Goal: Task Accomplishment & Management: Use online tool/utility

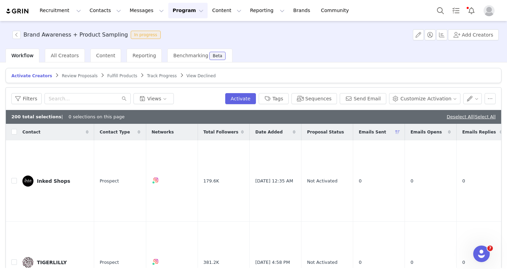
scroll to position [33, 0]
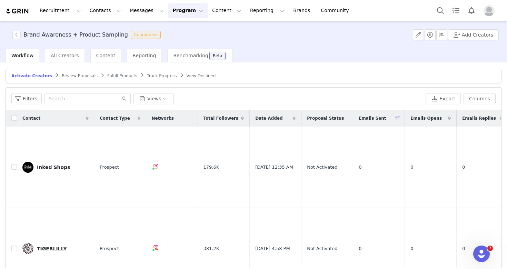
click at [175, 13] on button "Program Program" at bounding box center [187, 11] width 39 height 16
click at [184, 30] on p "Activations" at bounding box center [176, 30] width 27 height 7
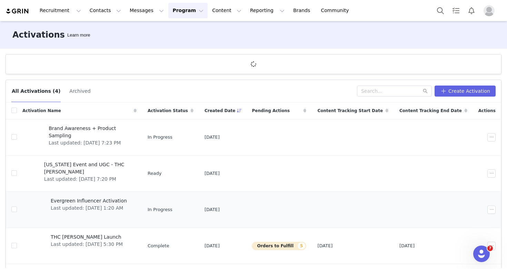
click at [90, 200] on span "Evergreen Influencer Activation" at bounding box center [89, 200] width 76 height 7
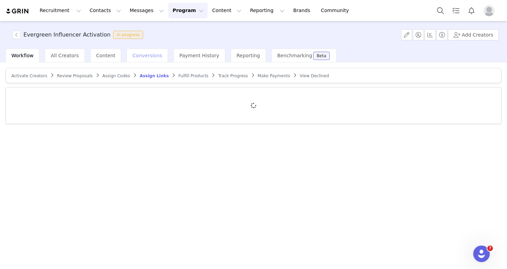
click at [140, 56] on span "Conversions" at bounding box center [148, 56] width 30 height 6
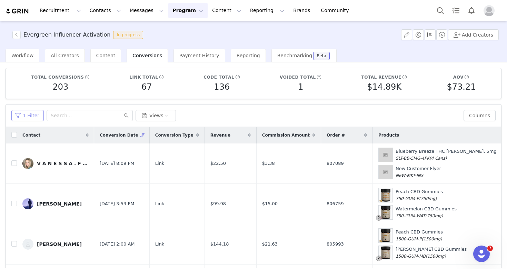
click at [33, 116] on button "1 Filter" at bounding box center [27, 115] width 32 height 11
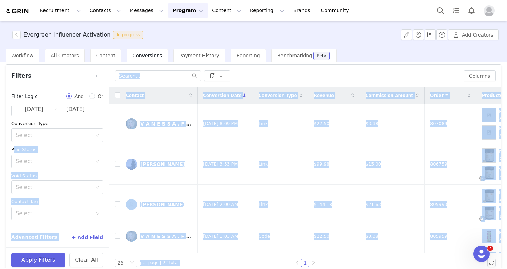
scroll to position [50, 0]
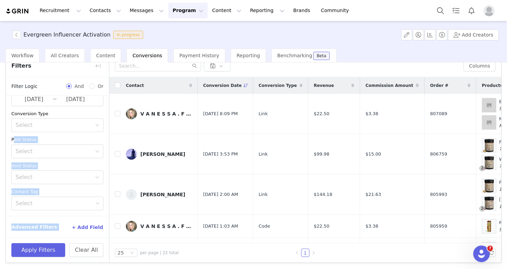
drag, startPoint x: 106, startPoint y: 222, endPoint x: 108, endPoint y: 242, distance: 19.4
click at [108, 242] on div "Filters Filter Logic And Or Archived Select Conversion Date 2025-08-25 ~ 2025-0…" at bounding box center [58, 159] width 104 height 208
click at [48, 249] on button "Apply Filters" at bounding box center [38, 250] width 54 height 14
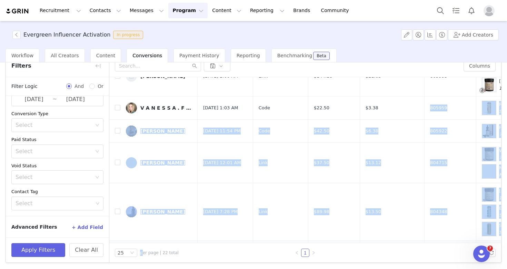
drag, startPoint x: 361, startPoint y: 232, endPoint x: 367, endPoint y: 239, distance: 9.5
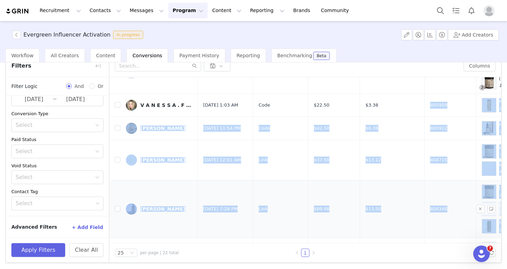
click at [369, 216] on td "$13.50" at bounding box center [392, 209] width 65 height 58
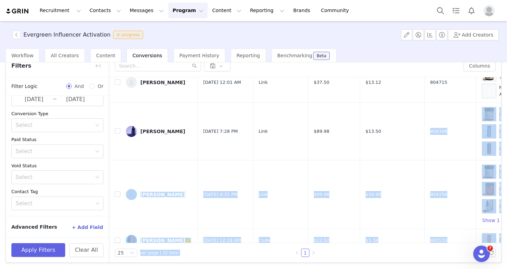
scroll to position [216, 0]
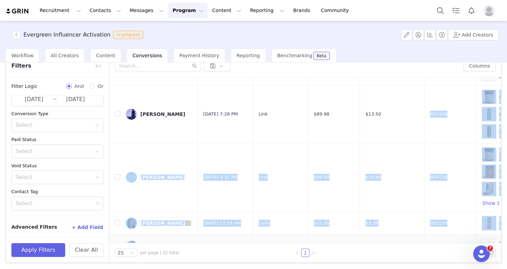
drag, startPoint x: 356, startPoint y: 224, endPoint x: 361, endPoint y: 236, distance: 12.7
click at [361, 236] on tbody "V A N E S S A . F I T N E S S Aug 31, 2025 8:09 PM Link $22.50 $3.38 807089 Blu…" at bounding box center [439, 273] width 660 height 790
click at [360, 194] on td "$34.99" at bounding box center [392, 177] width 65 height 69
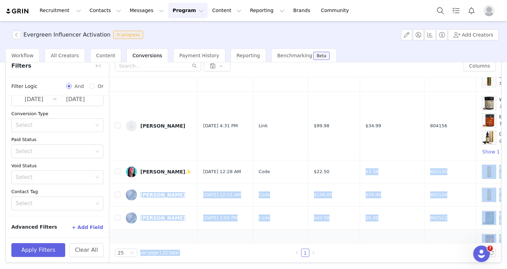
scroll to position [296, 0]
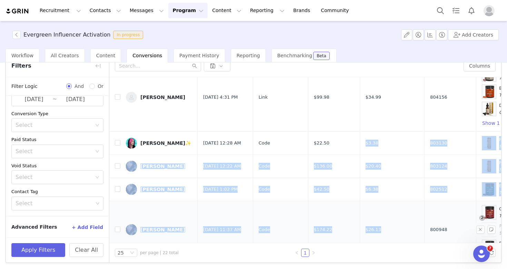
drag, startPoint x: 352, startPoint y: 224, endPoint x: 357, endPoint y: 238, distance: 14.5
click at [357, 238] on tbody "V A N E S S A . F I T N E S S Aug 31, 2025 8:09 PM Link $22.50 $3.38 807089 Blu…" at bounding box center [439, 193] width 660 height 790
click at [360, 200] on td "$6.38" at bounding box center [392, 189] width 65 height 23
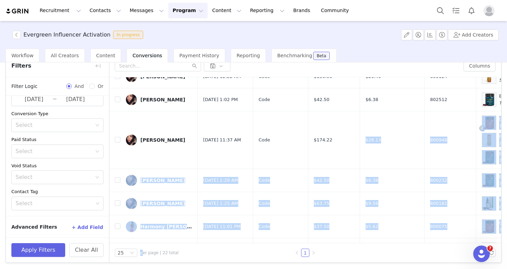
drag, startPoint x: 354, startPoint y: 218, endPoint x: 364, endPoint y: 245, distance: 28.5
click at [364, 245] on div "Columns Contact Conversion Date Conversion Type Revenue Commission Amount Order…" at bounding box center [305, 159] width 392 height 208
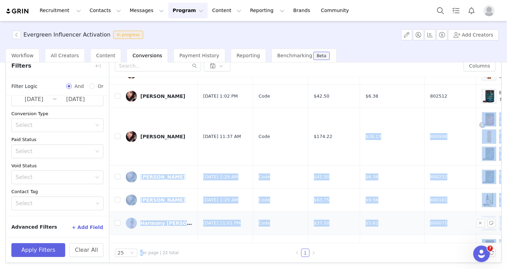
click at [366, 219] on td "$5.62" at bounding box center [392, 223] width 65 height 23
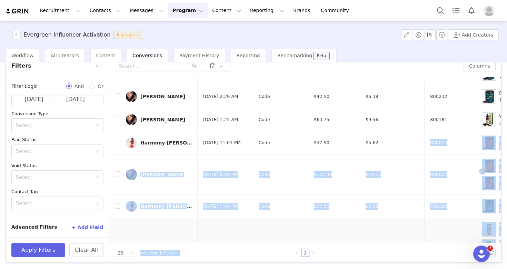
scroll to position [480, 0]
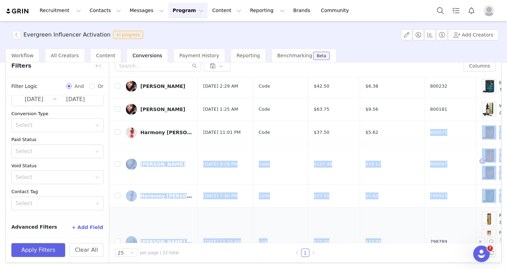
drag, startPoint x: 376, startPoint y: 222, endPoint x: 379, endPoint y: 237, distance: 15.1
click at [379, 237] on tbody "V A N E S S A . F I T N E S S Aug 31, 2025 8:09 PM Link $22.50 $3.38 807089 Blu…" at bounding box center [439, 9] width 660 height 790
click at [347, 213] on td "$73.00" at bounding box center [334, 241] width 52 height 69
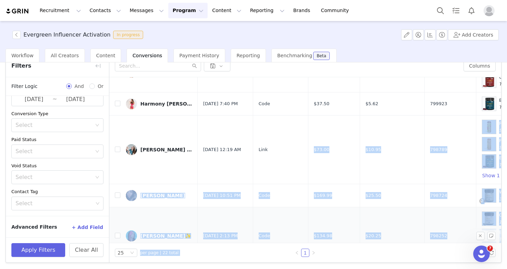
scroll to position [578, 0]
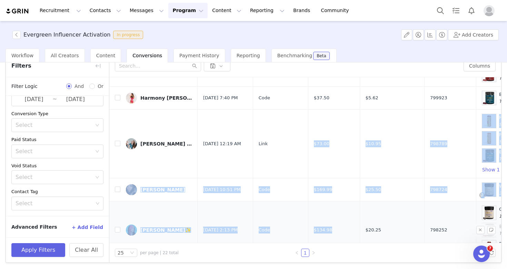
drag, startPoint x: 349, startPoint y: 208, endPoint x: 351, endPoint y: 230, distance: 21.8
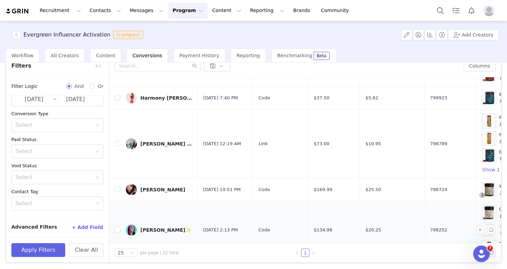
click at [371, 228] on span "$20.25" at bounding box center [374, 230] width 16 height 7
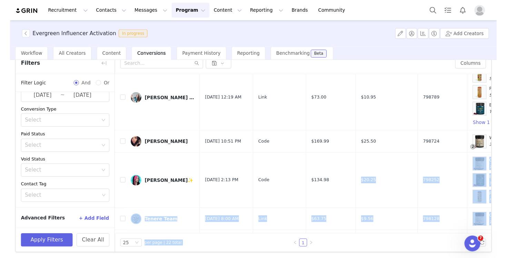
scroll to position [640, 0]
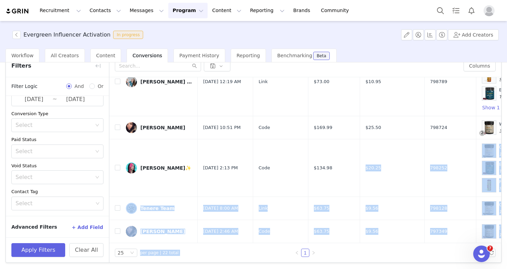
drag, startPoint x: 382, startPoint y: 225, endPoint x: 389, endPoint y: 265, distance: 41.0
click at [389, 265] on div "Total conversions 203 Link total 67 Code total 136 Voided total 1 Total revenue…" at bounding box center [253, 165] width 507 height 206
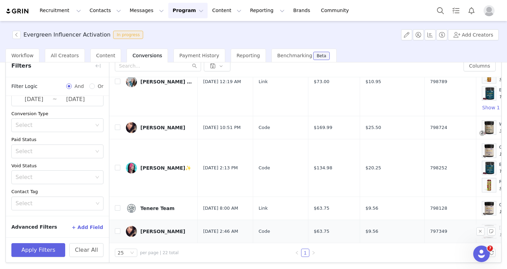
click at [378, 228] on td "$9.56" at bounding box center [392, 231] width 65 height 23
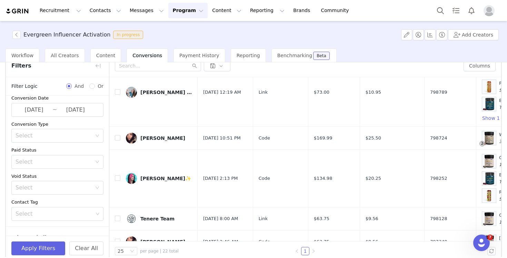
scroll to position [629, 9]
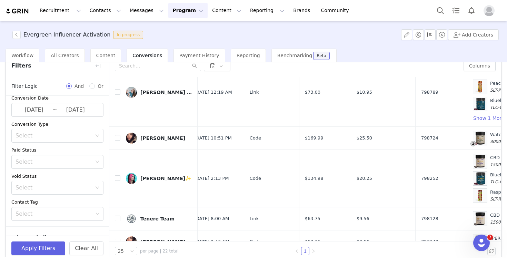
drag, startPoint x: 393, startPoint y: 46, endPoint x: 351, endPoint y: 21, distance: 48.3
click at [390, 35] on div "Evergreen Influencer Activation In progress Add Creators" at bounding box center [253, 35] width 507 height 28
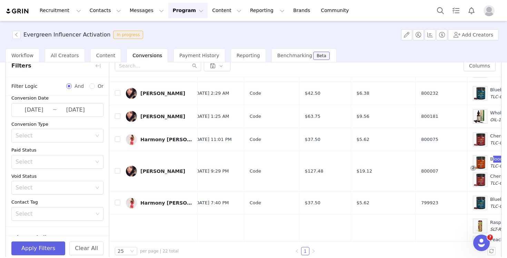
scroll to position [225, 9]
